Goal: Information Seeking & Learning: Check status

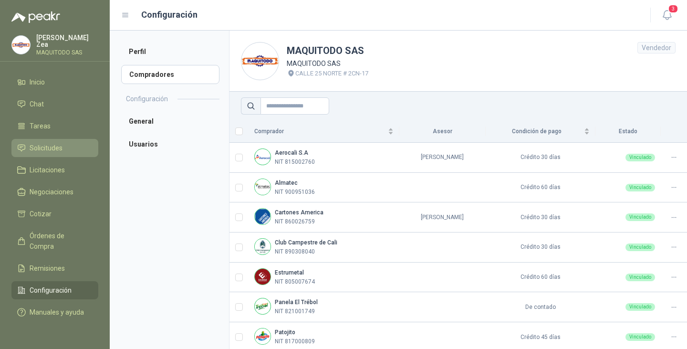
click at [39, 148] on span "Solicitudes" at bounding box center [46, 148] width 33 height 10
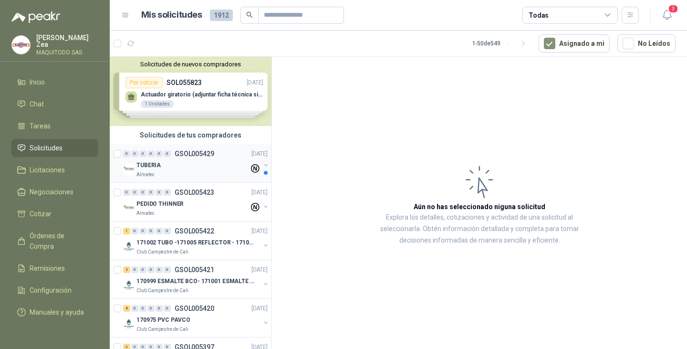
click at [188, 171] on div "Almatec" at bounding box center [192, 175] width 113 height 8
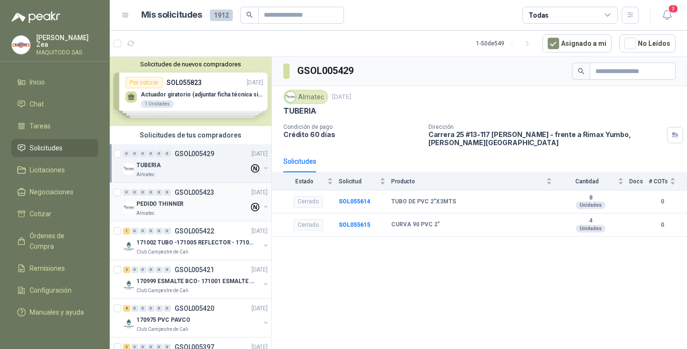
click at [179, 197] on div "0 0 0 0 0 0 GSOL005423 [DATE]" at bounding box center [196, 191] width 146 height 11
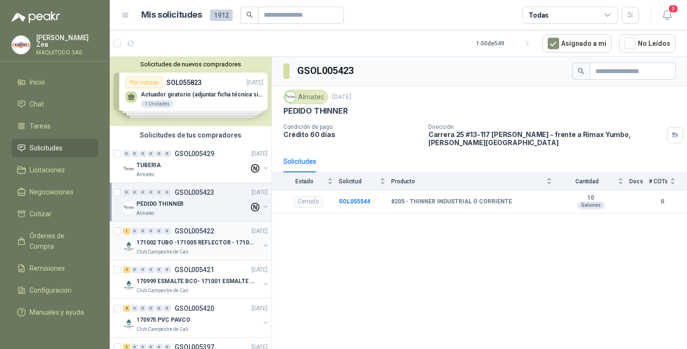
click at [186, 238] on p "171002 TUBO -171005 REFLECTOR - 171007 PANEL" at bounding box center [195, 242] width 119 height 9
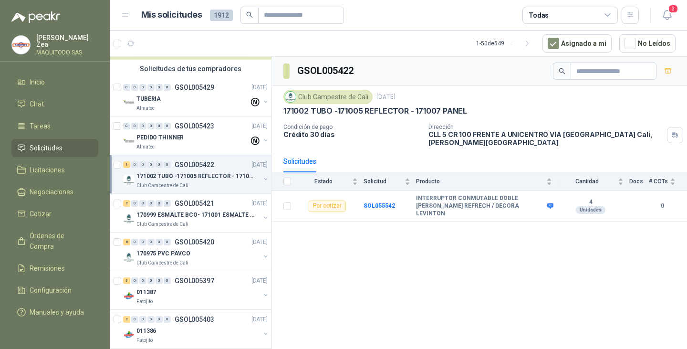
scroll to position [95, 0]
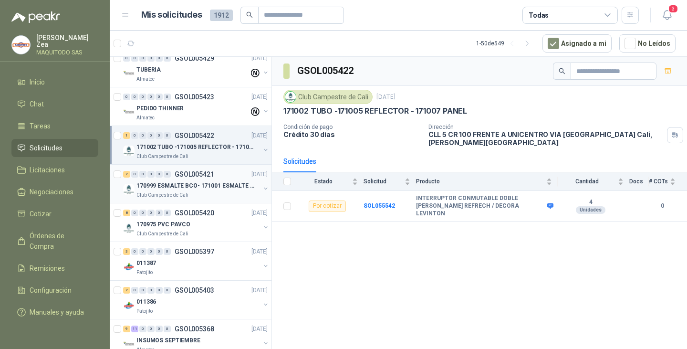
click at [201, 177] on p "GSOL005421" at bounding box center [195, 174] width 40 height 7
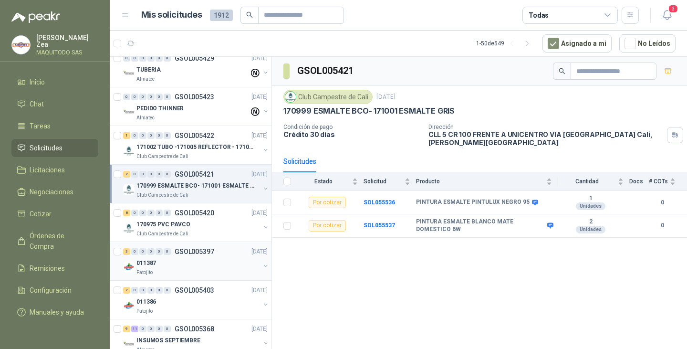
click at [166, 262] on div "011387" at bounding box center [198, 262] width 124 height 11
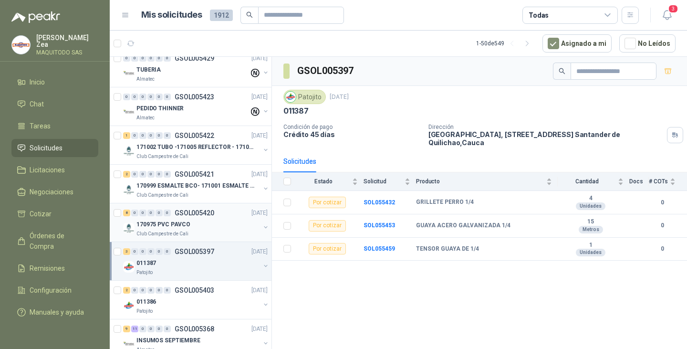
click at [198, 227] on div "170975 PVC PAVCO" at bounding box center [198, 223] width 124 height 11
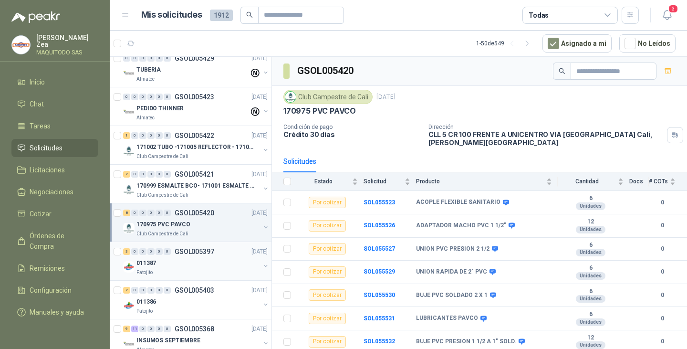
click at [203, 255] on div "3 0 0 0 0 0 GSOL005397 [DATE]" at bounding box center [196, 251] width 146 height 11
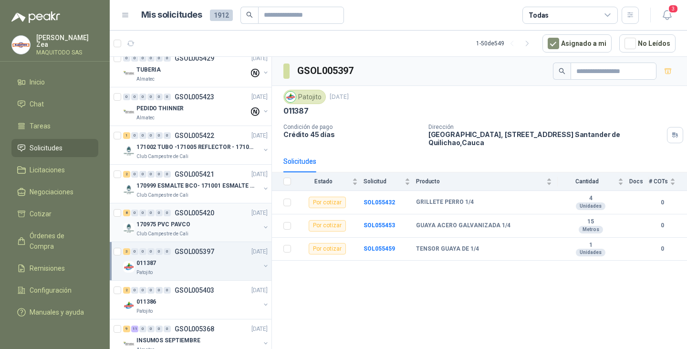
click at [235, 209] on div "8 0 0 0 0 0 GSOL005420 [DATE]" at bounding box center [196, 212] width 146 height 11
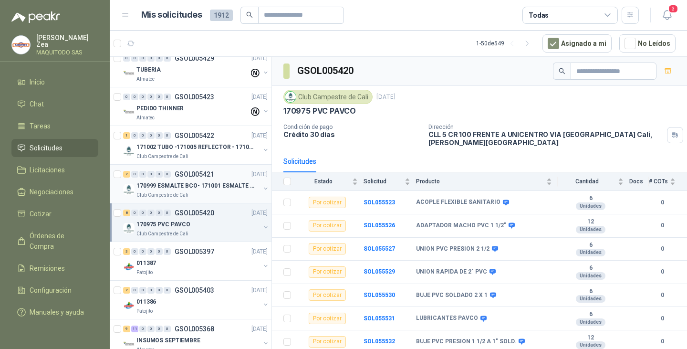
click at [217, 189] on p "170999 ESMALTE BCO- 171001 ESMALTE GRIS" at bounding box center [195, 185] width 119 height 9
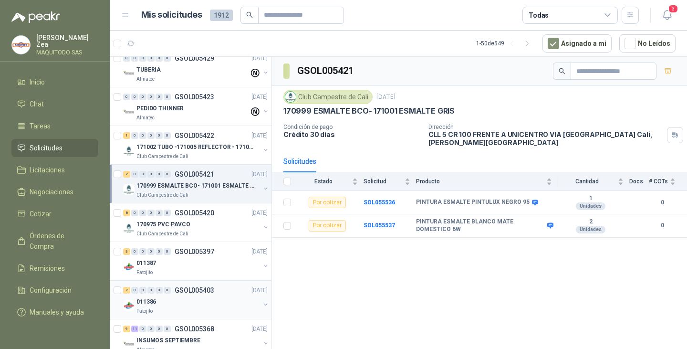
click at [167, 304] on div "011386" at bounding box center [198, 301] width 124 height 11
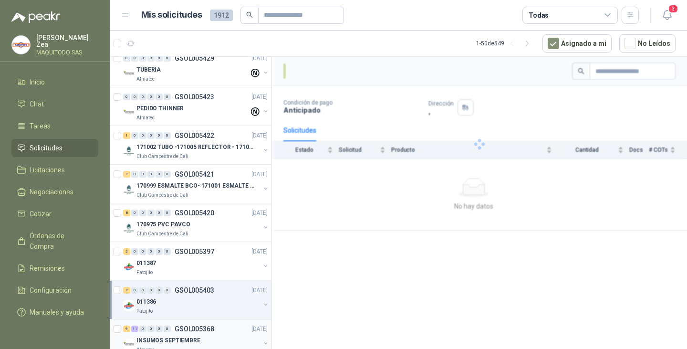
scroll to position [191, 0]
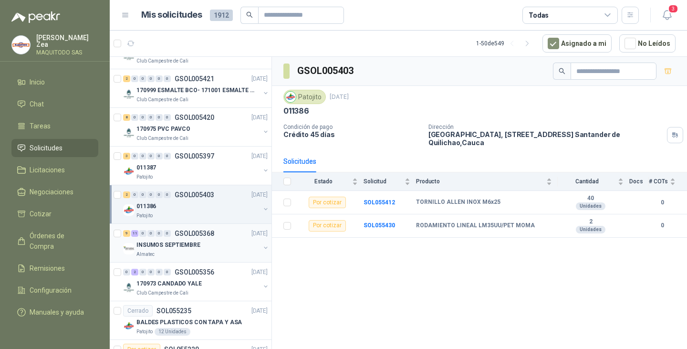
click at [186, 251] on div "Almatec" at bounding box center [198, 254] width 124 height 8
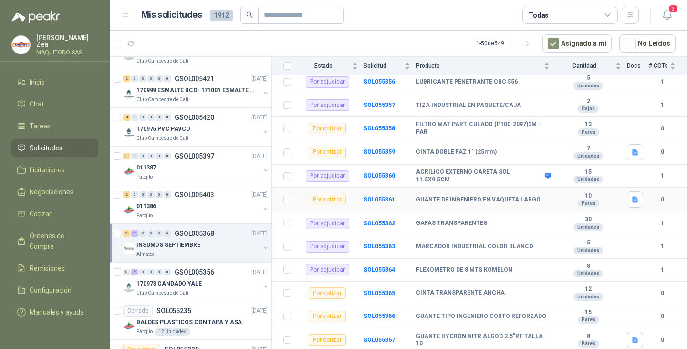
scroll to position [334, 0]
